Goal: Information Seeking & Learning: Find specific fact

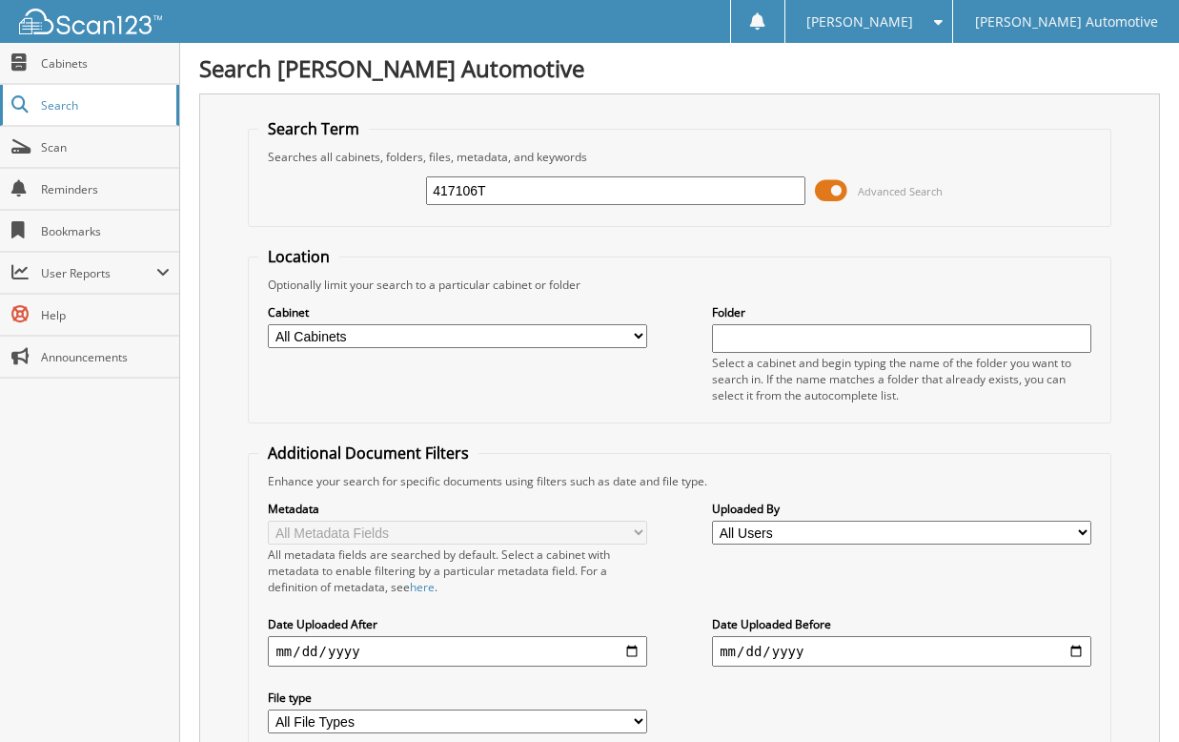
type input "417106T"
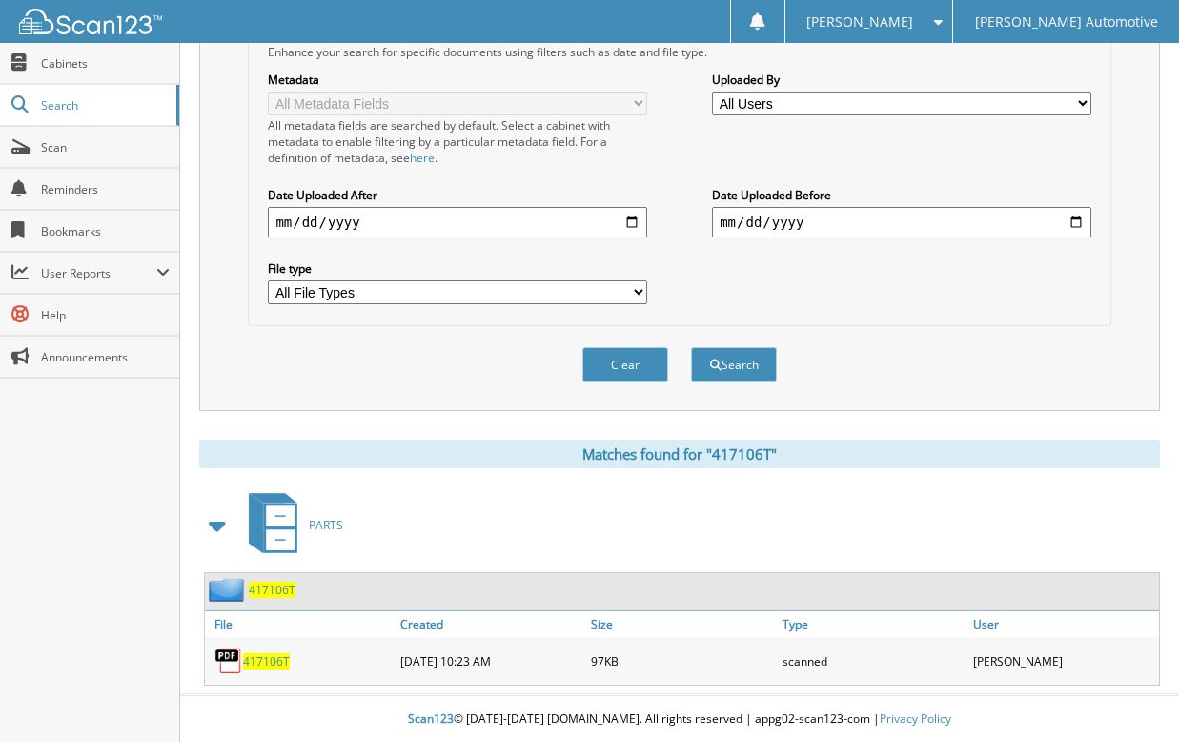
scroll to position [431, 0]
click at [269, 593] on span "417106T" at bounding box center [272, 589] width 47 height 16
